Goal: Ask a question

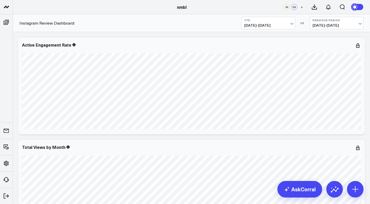
scroll to position [87, 0]
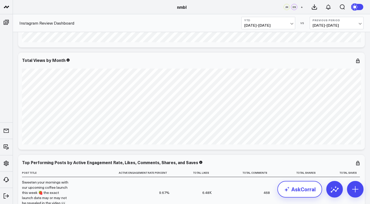
click at [290, 190] on icon at bounding box center [287, 189] width 6 height 6
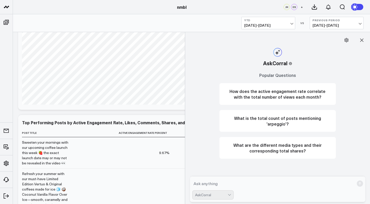
scroll to position [133, 0]
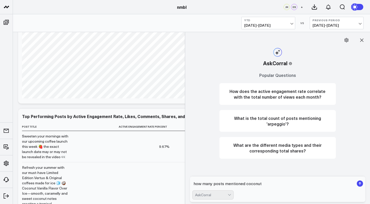
type textarea "how many posts mentioned coconut?"
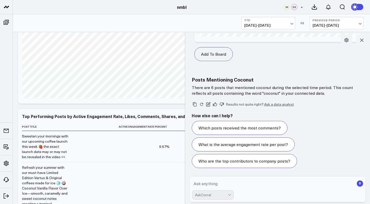
scroll to position [487, 0]
click at [260, 182] on textarea at bounding box center [273, 183] width 162 height 9
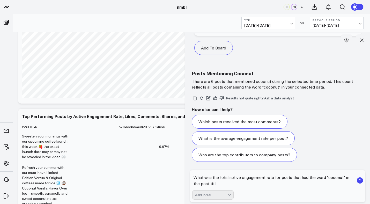
type textarea "What was the total active engagement rate for posts that had the word "coconut"…"
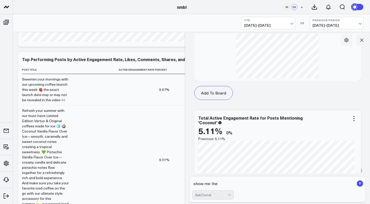
scroll to position [1055, 0]
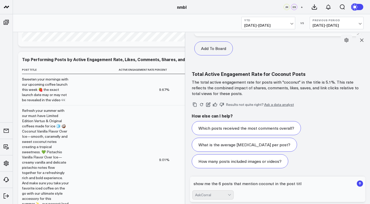
type textarea "show me the 6 posts that mention coconut in the post title"
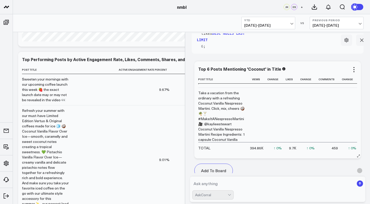
scroll to position [546, 0]
click at [257, 181] on textarea at bounding box center [273, 183] width 162 height 9
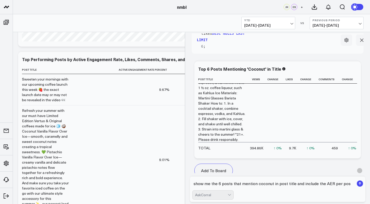
type textarea "show me the 6 posts that mention coconut in post title and include the AER per …"
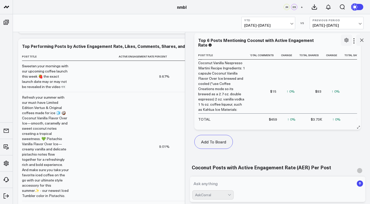
scroll to position [506, 0]
click at [363, 39] on icon at bounding box center [362, 40] width 5 height 5
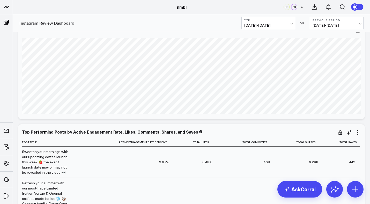
scroll to position [151, 0]
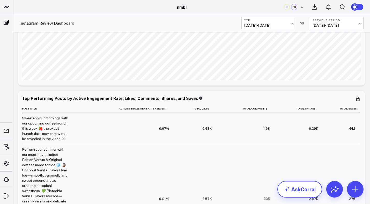
click at [287, 187] on icon at bounding box center [287, 189] width 6 height 6
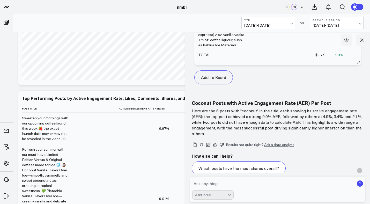
scroll to position [1697, 0]
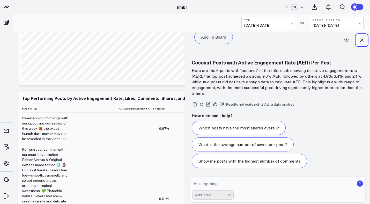
click at [363, 40] on icon at bounding box center [362, 40] width 5 height 5
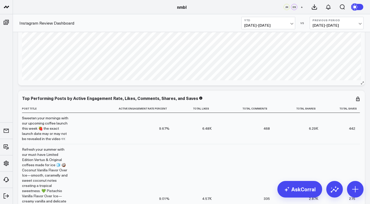
scroll to position [0, 0]
